Goal: Information Seeking & Learning: Learn about a topic

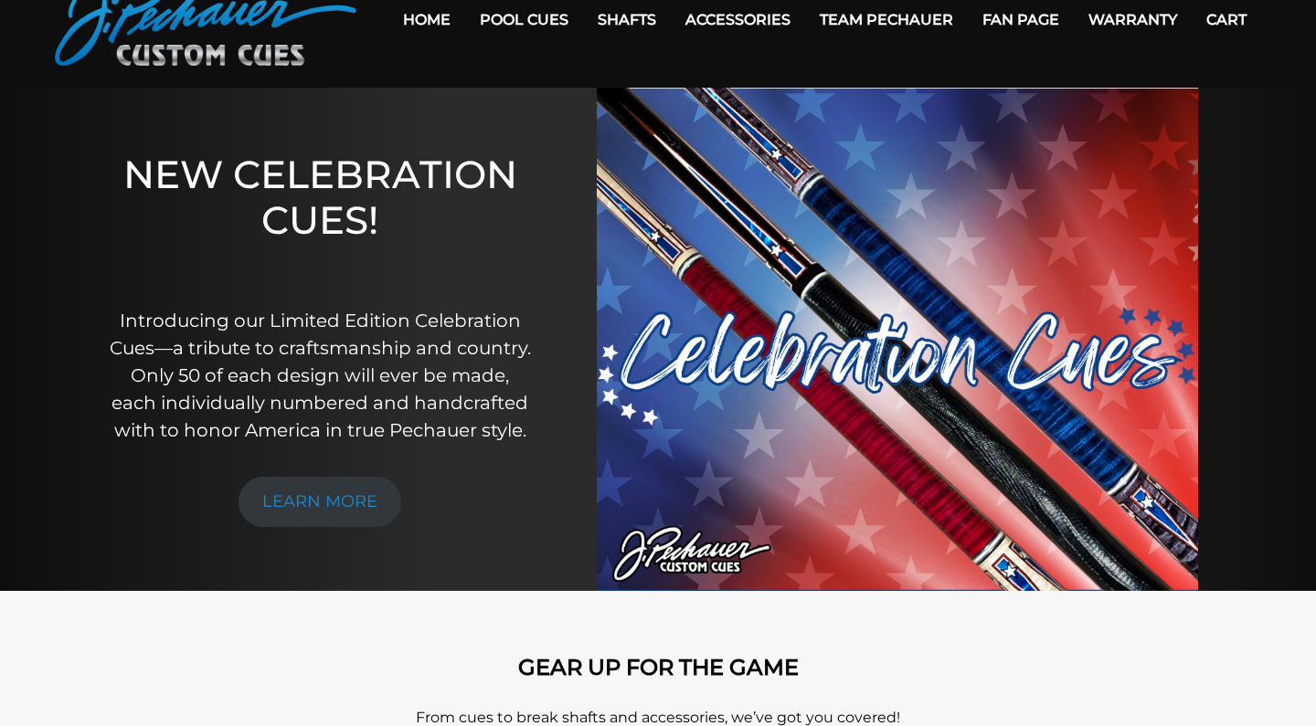
scroll to position [92, 0]
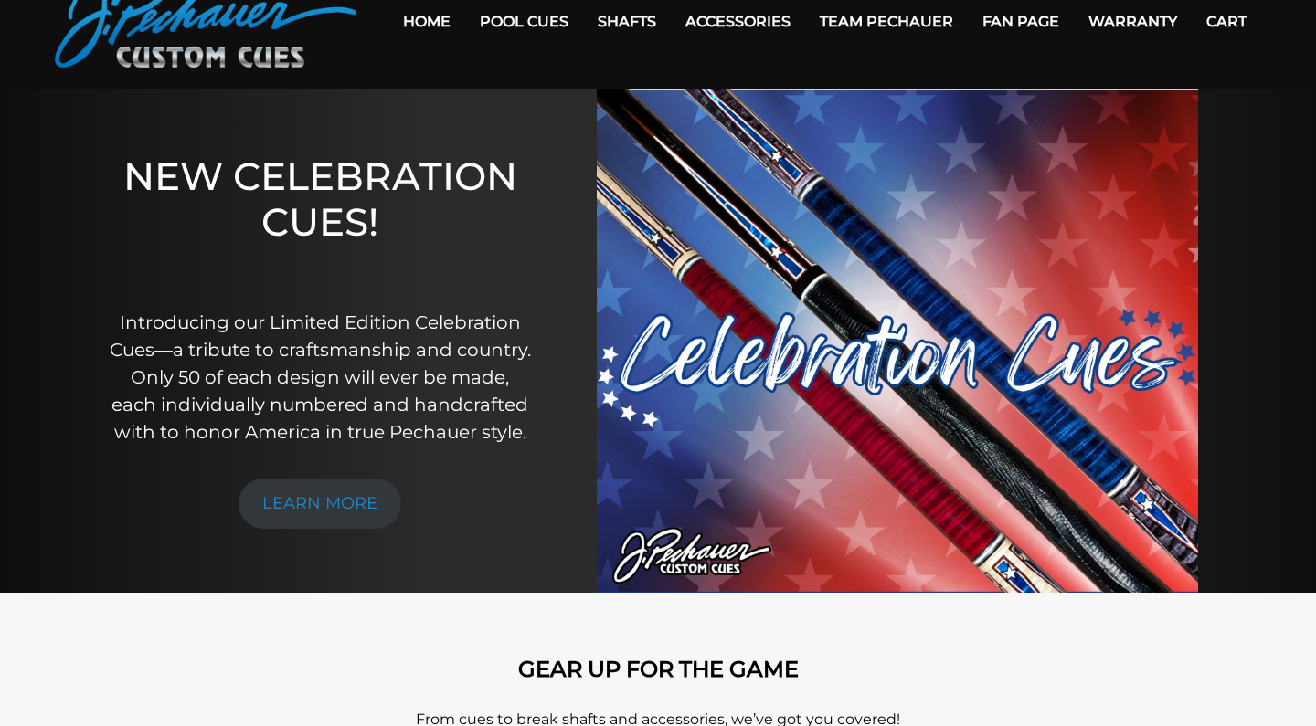
click at [329, 508] on link "LEARN MORE" at bounding box center [319, 504] width 163 height 50
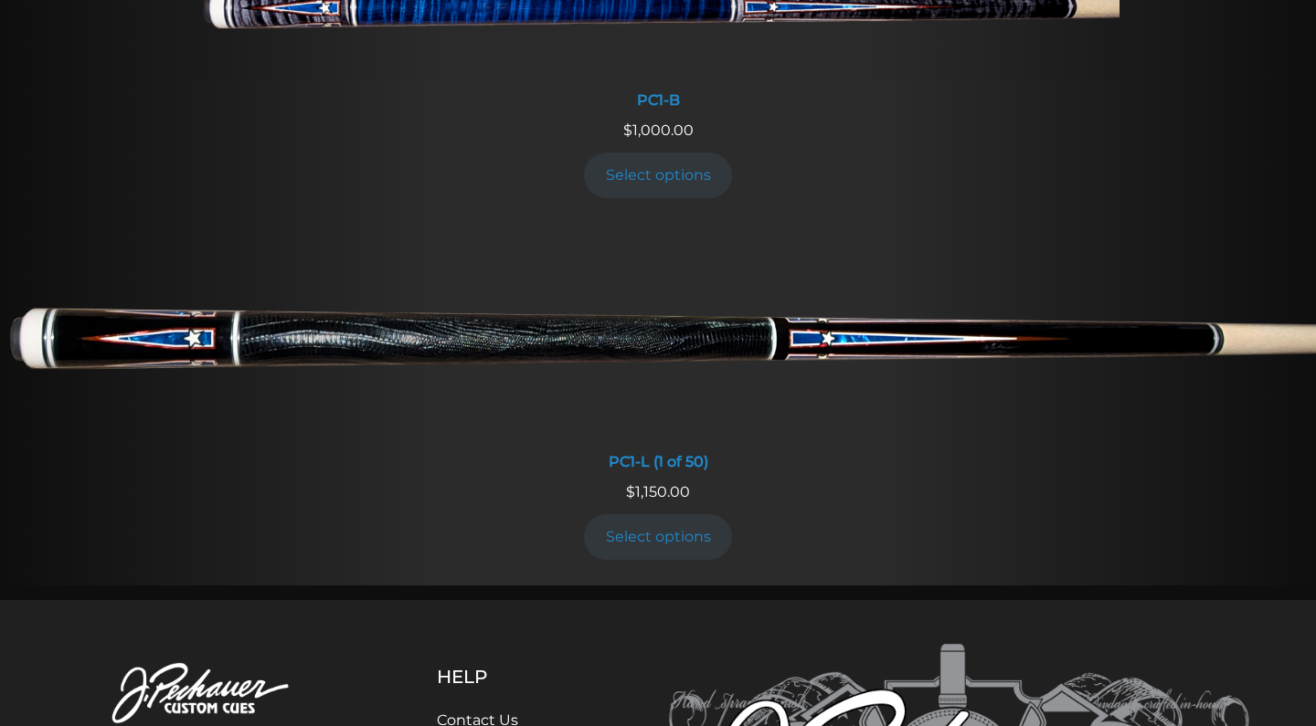
scroll to position [1219, 0]
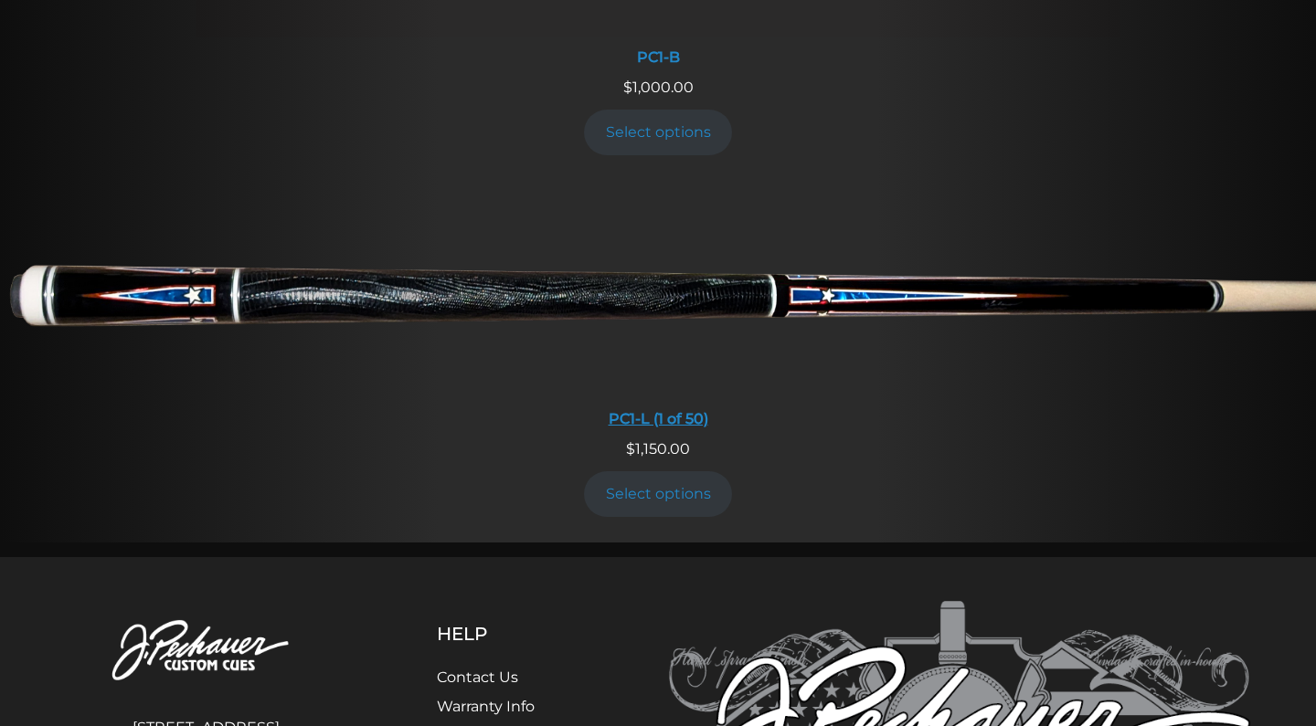
click at [567, 262] on img at bounding box center [658, 290] width 1316 height 219
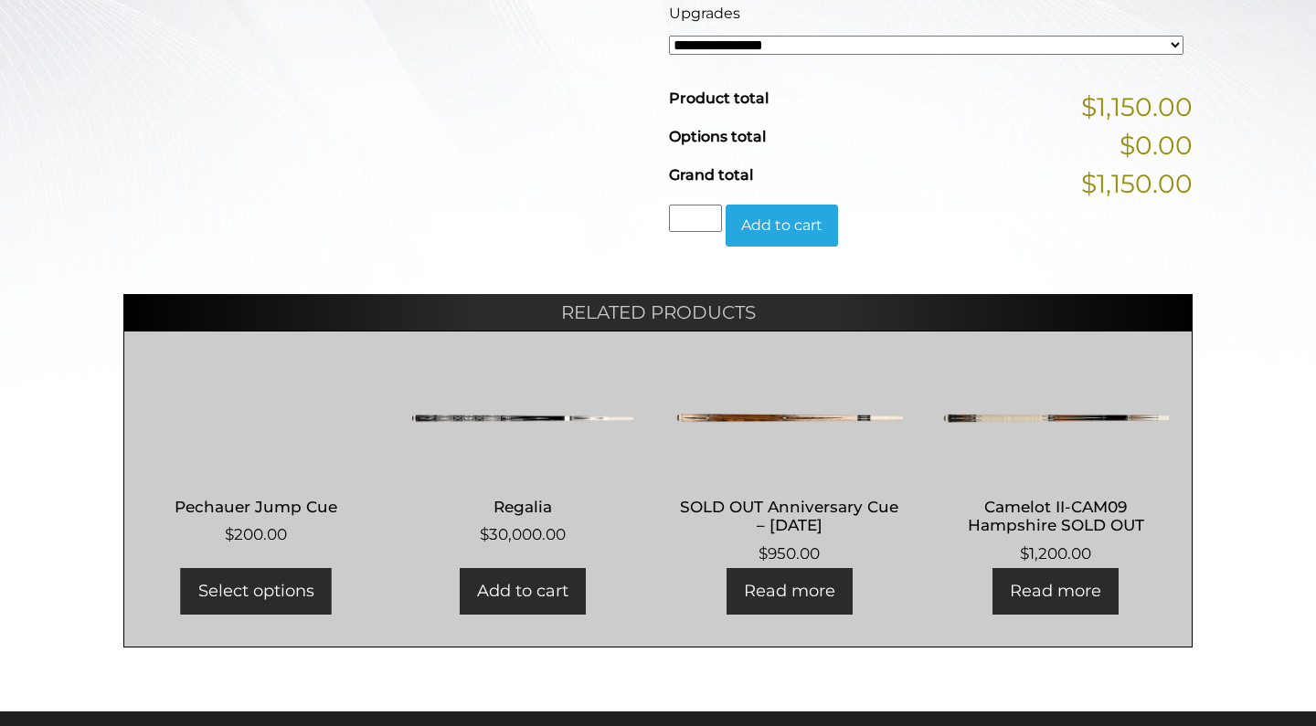
scroll to position [669, 0]
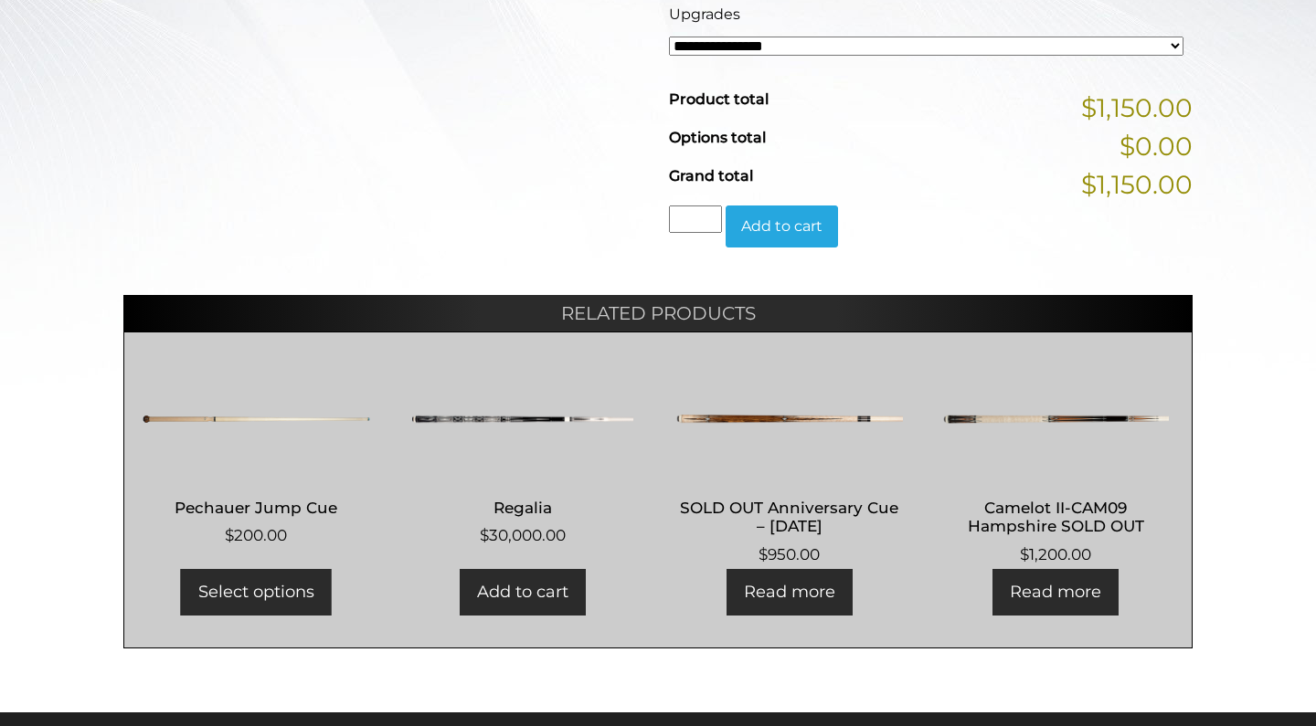
click at [528, 422] on img at bounding box center [523, 420] width 228 height 110
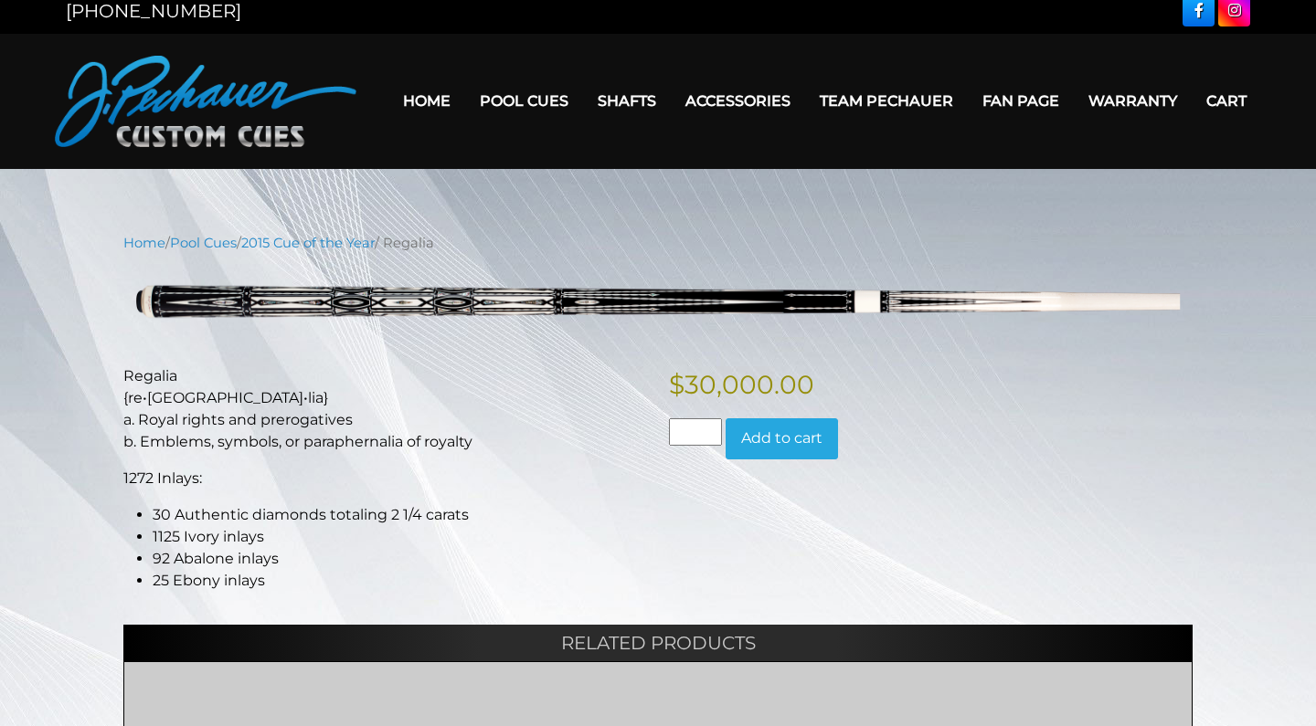
scroll to position [12, 0]
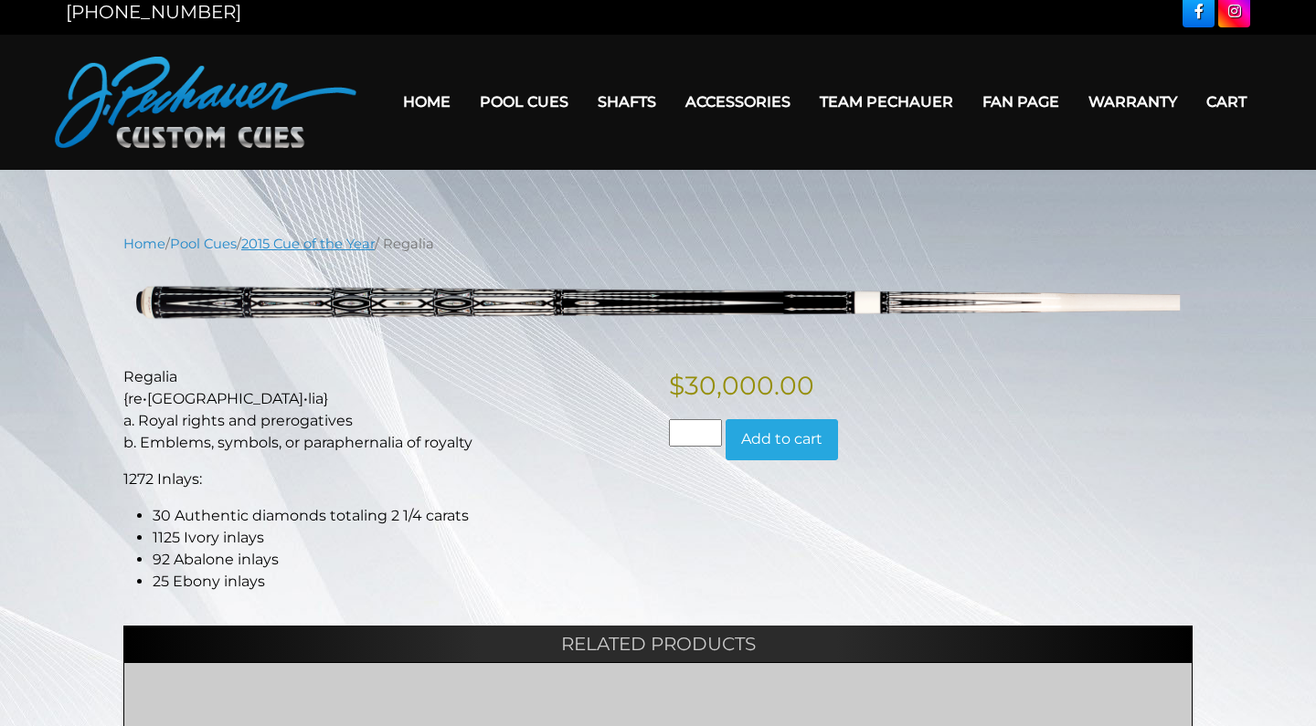
click at [283, 238] on link "2015 Cue of the Year" at bounding box center [307, 244] width 133 height 16
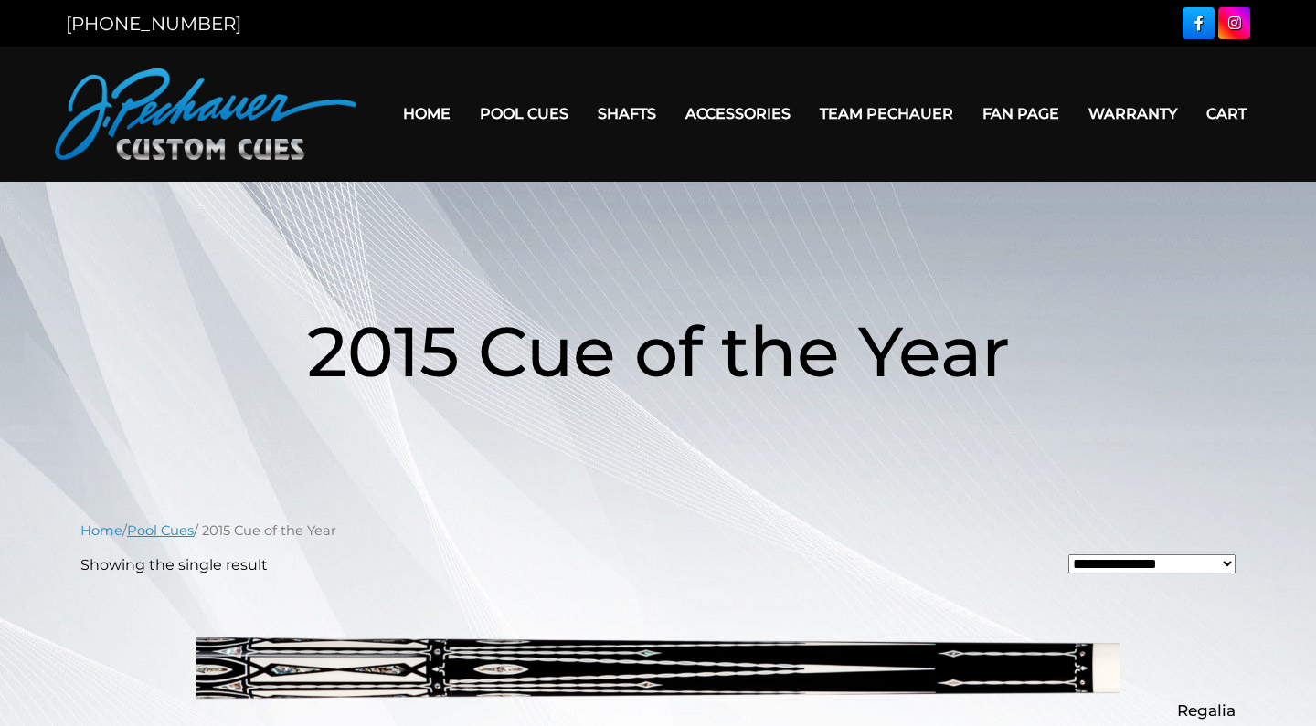
click at [182, 526] on link "Pool Cues" at bounding box center [160, 531] width 67 height 16
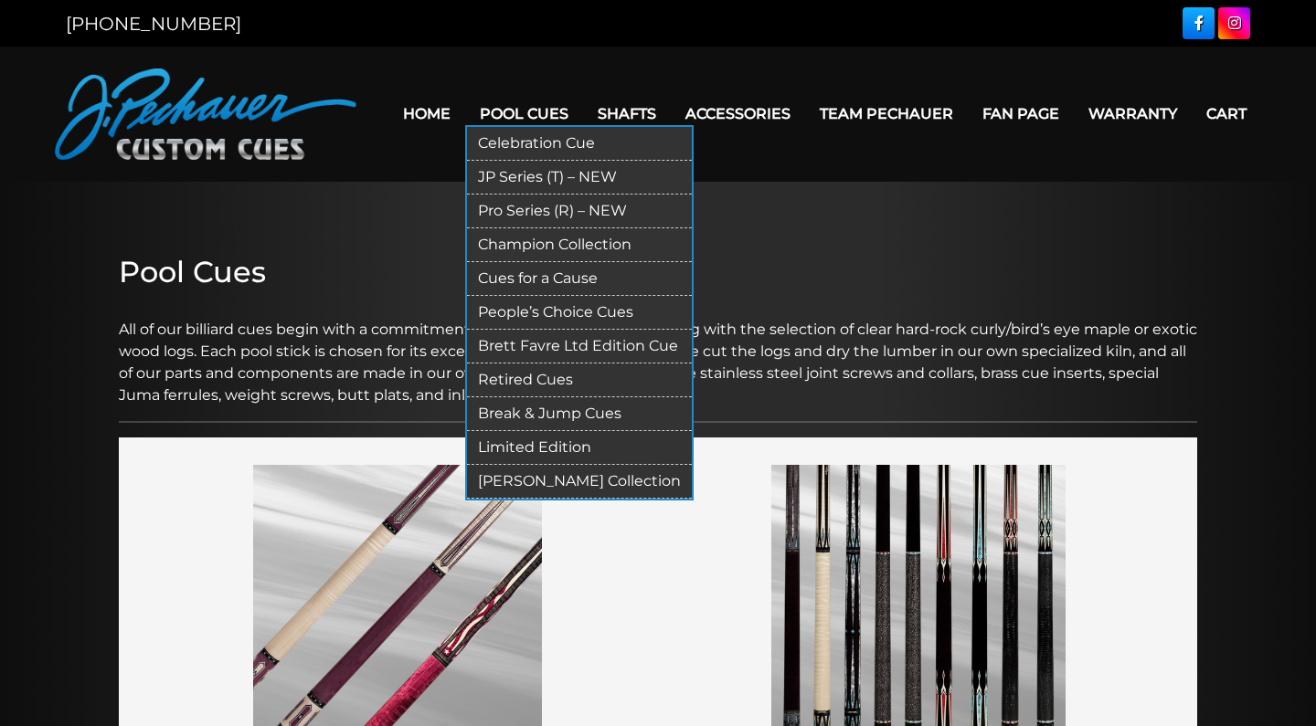
click at [499, 176] on link "JP Series (T) – NEW" at bounding box center [579, 178] width 225 height 34
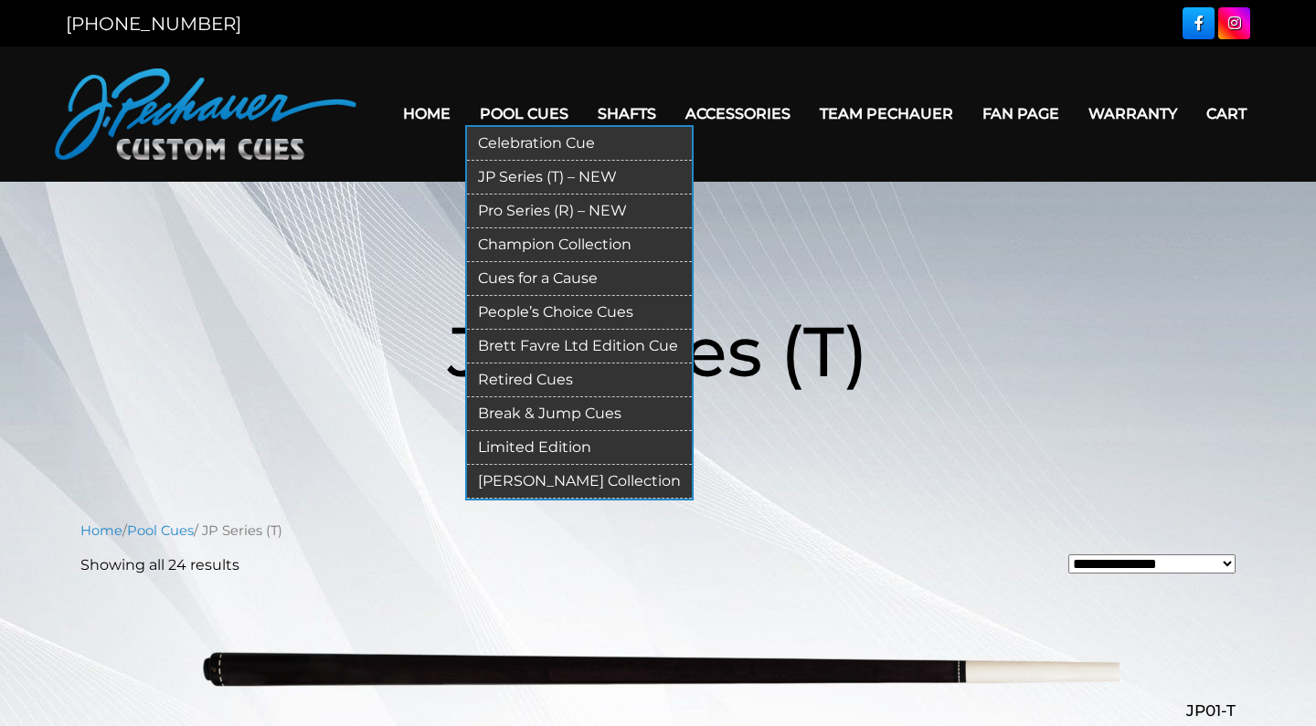
click at [501, 143] on link "Celebration Cue" at bounding box center [579, 144] width 225 height 34
click at [518, 209] on link "Pro Series (R) – NEW" at bounding box center [579, 212] width 225 height 34
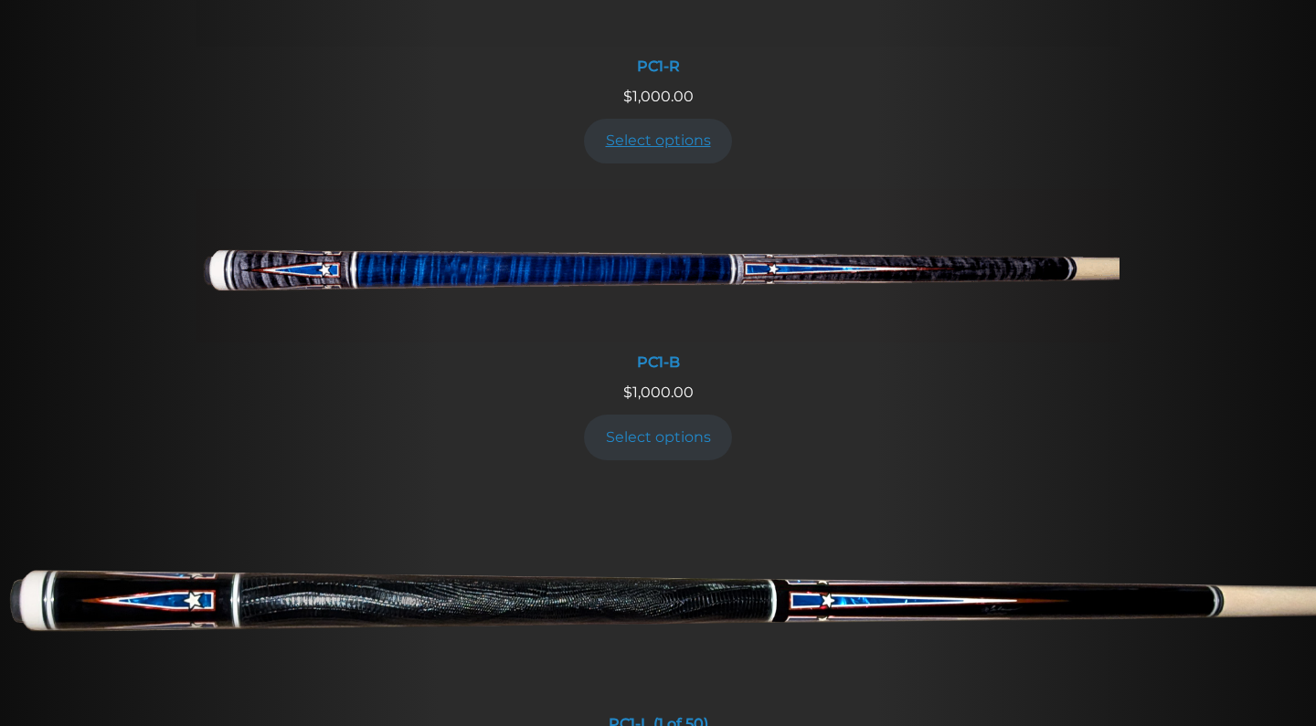
scroll to position [916, 0]
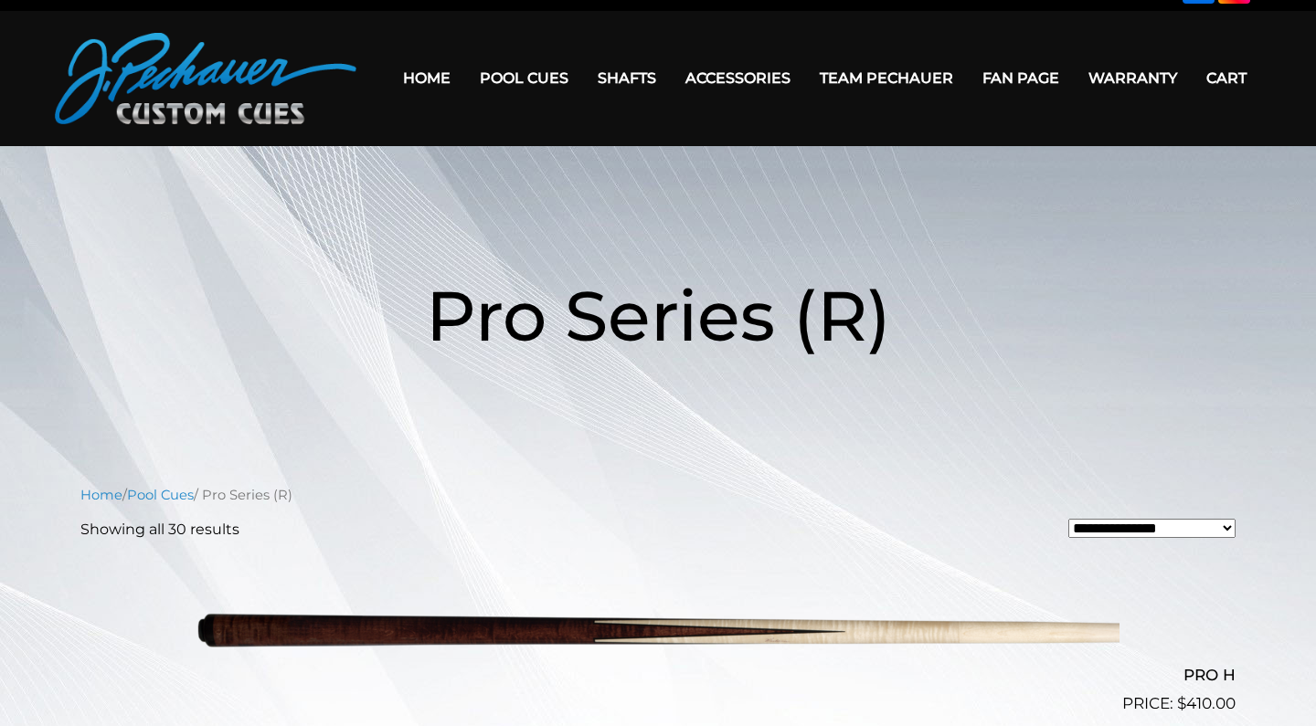
scroll to position [14, 0]
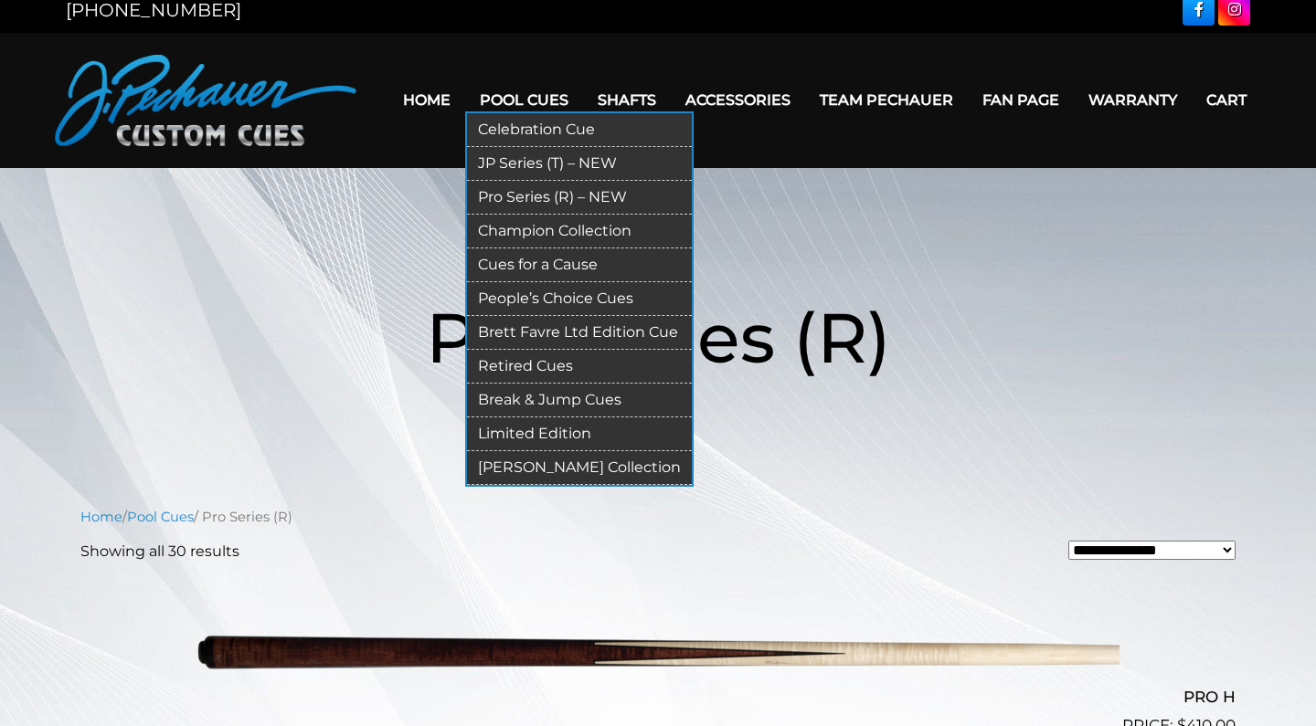
click at [519, 270] on link "Cues for a Cause" at bounding box center [579, 266] width 225 height 34
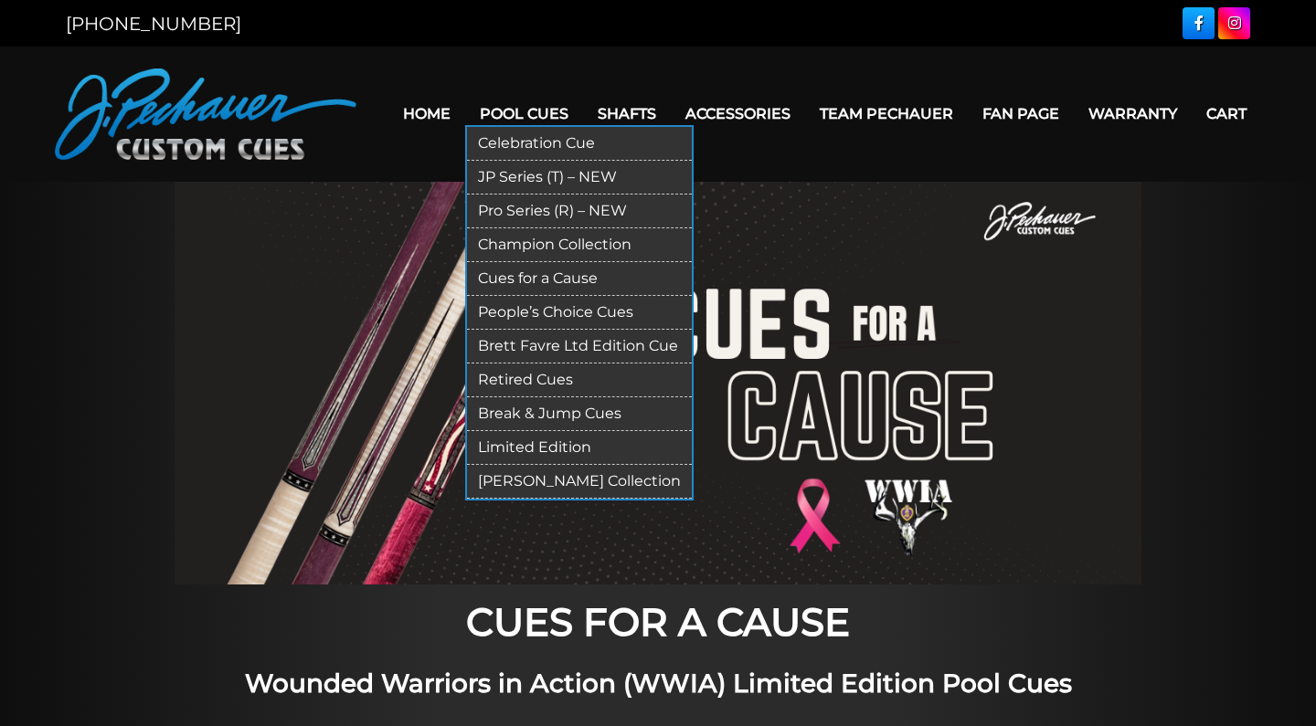
click at [514, 372] on link "Retired Cues" at bounding box center [579, 381] width 225 height 34
